Goal: Find specific page/section: Find specific page/section

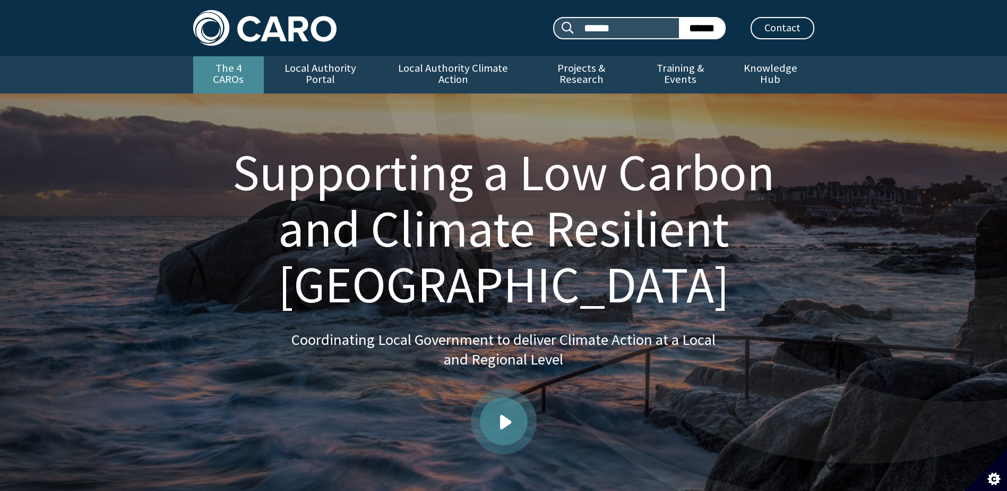
click at [237, 67] on link "The 4 CAROs" at bounding box center [228, 74] width 71 height 37
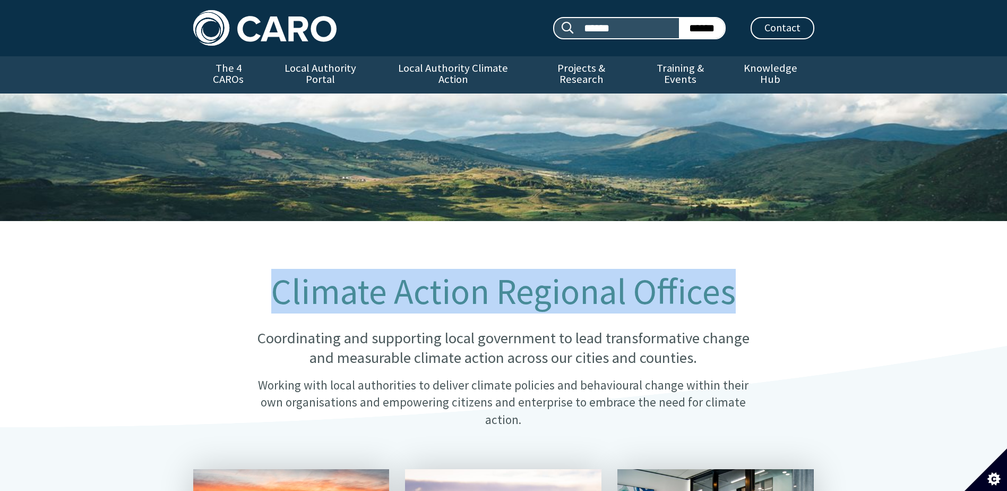
drag, startPoint x: 734, startPoint y: 284, endPoint x: 276, endPoint y: 291, distance: 457.7
click at [276, 291] on h1 "Climate Action Regional Offices" at bounding box center [503, 291] width 515 height 39
drag, startPoint x: 276, startPoint y: 291, endPoint x: 322, endPoint y: 287, distance: 45.9
copy h1 "Climate Action Regional Offices"
